Goal: Task Accomplishment & Management: Manage account settings

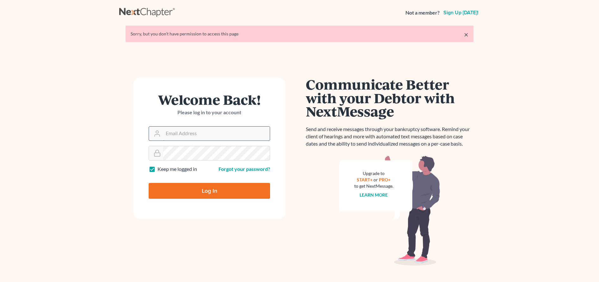
click at [171, 138] on input "Email Address" at bounding box center [216, 133] width 107 height 14
click at [214, 134] on input "Email Address" at bounding box center [216, 133] width 107 height 14
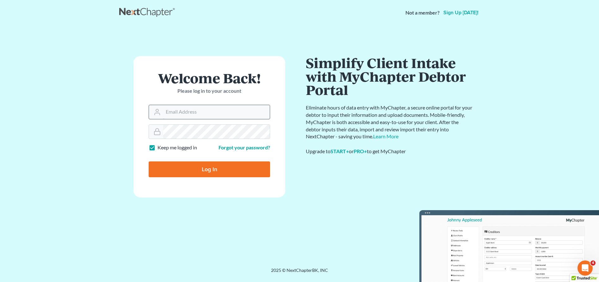
click at [215, 115] on input "Email Address" at bounding box center [216, 112] width 107 height 14
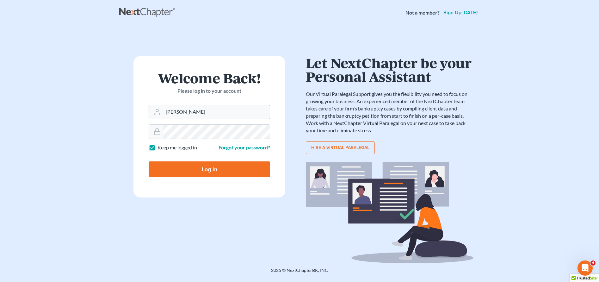
type input "chris@attyross.com"
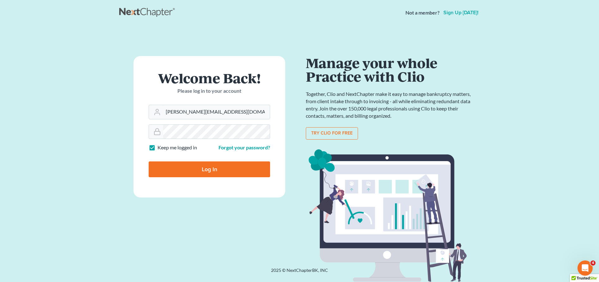
click at [220, 167] on input "Log In" at bounding box center [209, 169] width 121 height 16
type input "Thinking..."
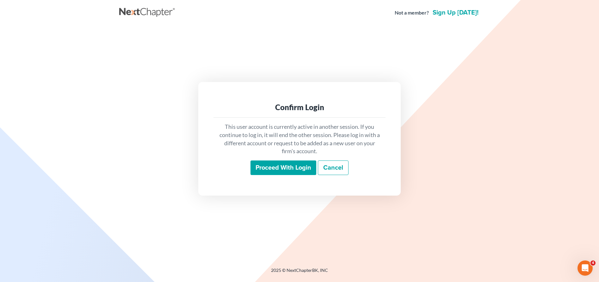
click at [271, 171] on input "Proceed with login" at bounding box center [283, 167] width 66 height 15
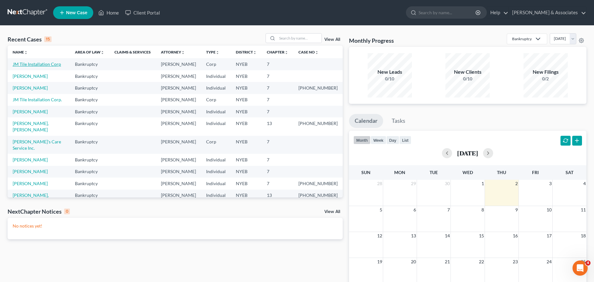
click at [41, 62] on link "JM Tile Installation Corp" at bounding box center [37, 63] width 48 height 5
select select "10"
